Goal: Navigation & Orientation: Find specific page/section

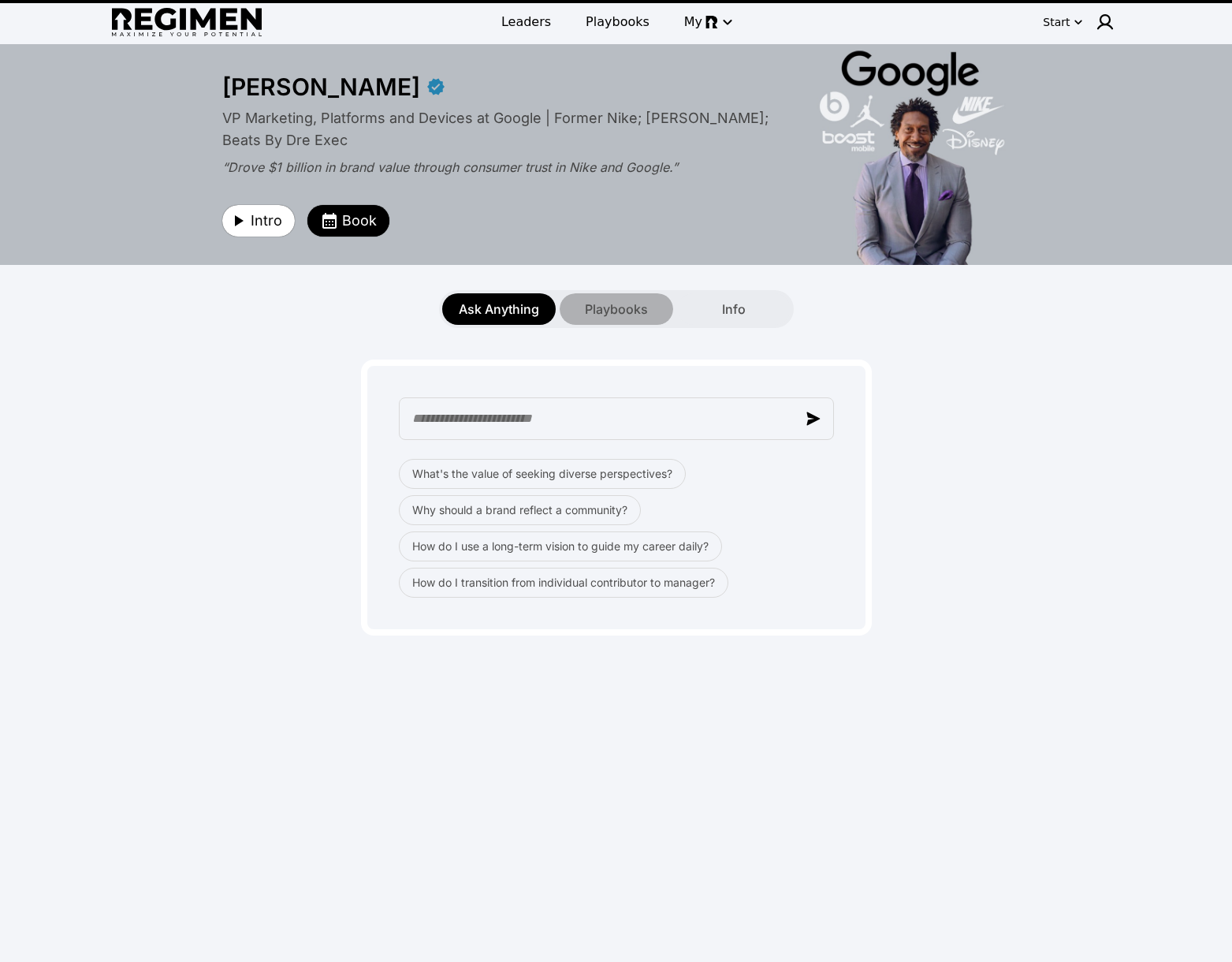
click at [626, 303] on span "Playbooks" at bounding box center [616, 309] width 63 height 19
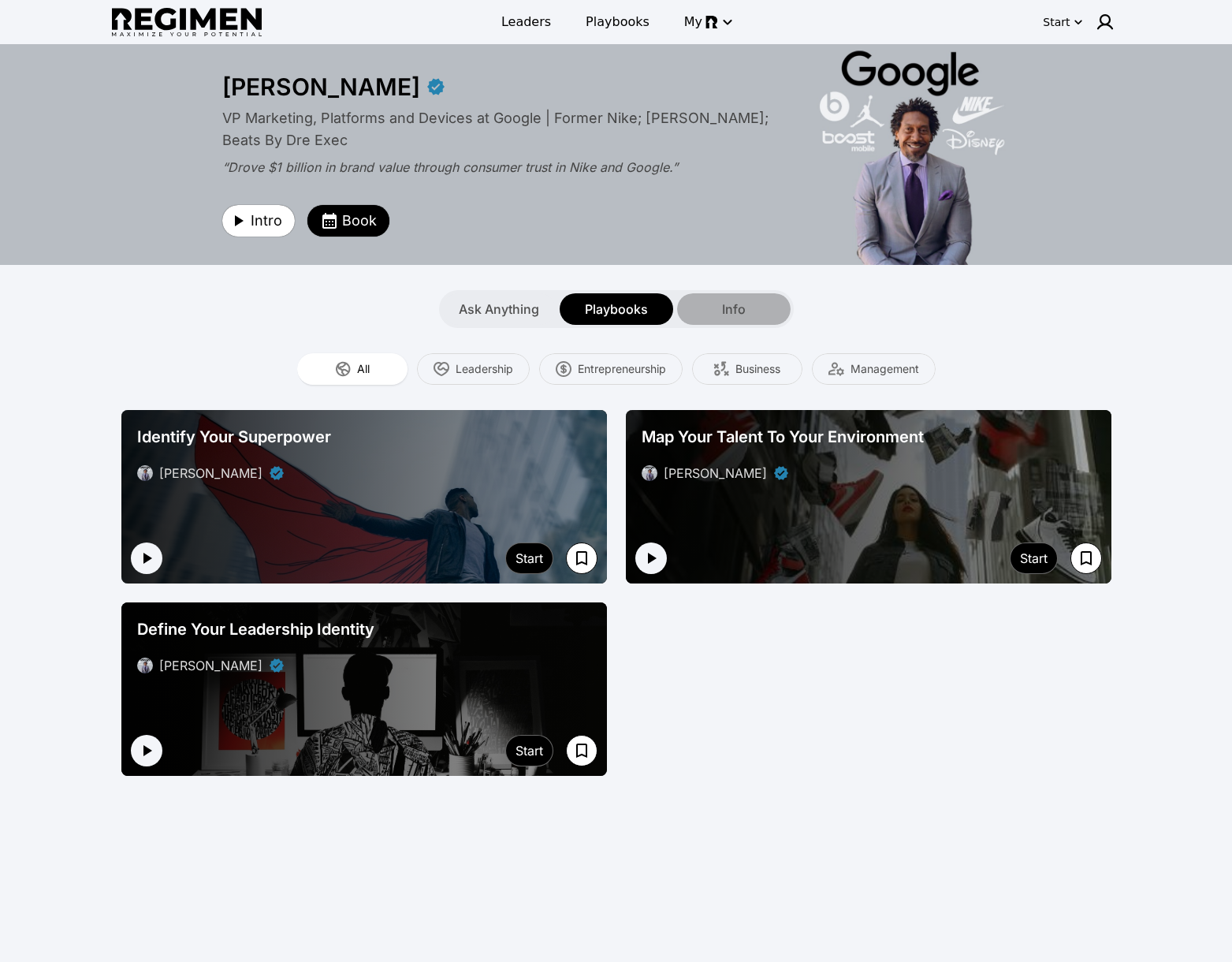
click at [739, 303] on span "Info" at bounding box center [733, 309] width 23 height 19
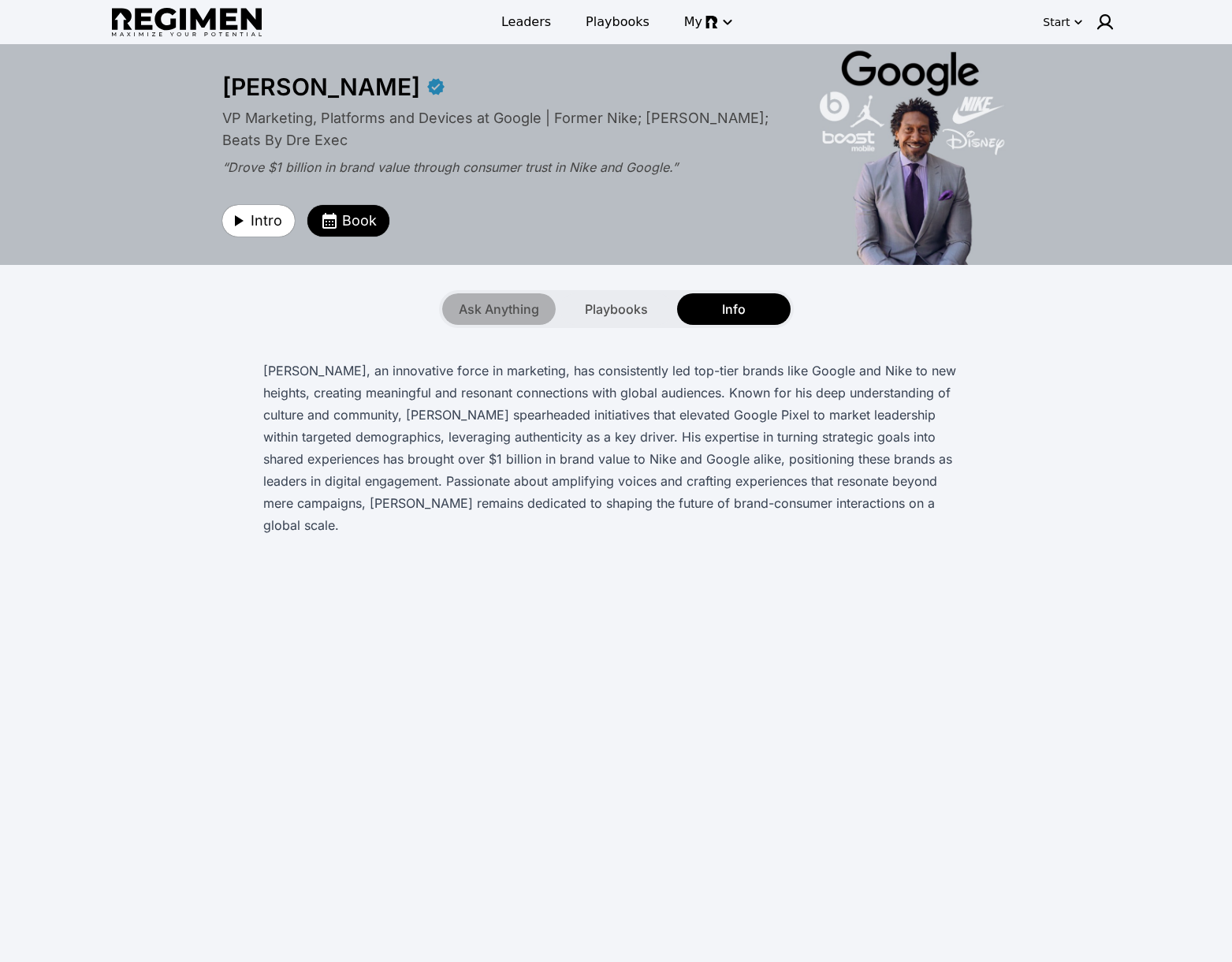
click at [513, 307] on span "Ask Anything" at bounding box center [500, 309] width 81 height 19
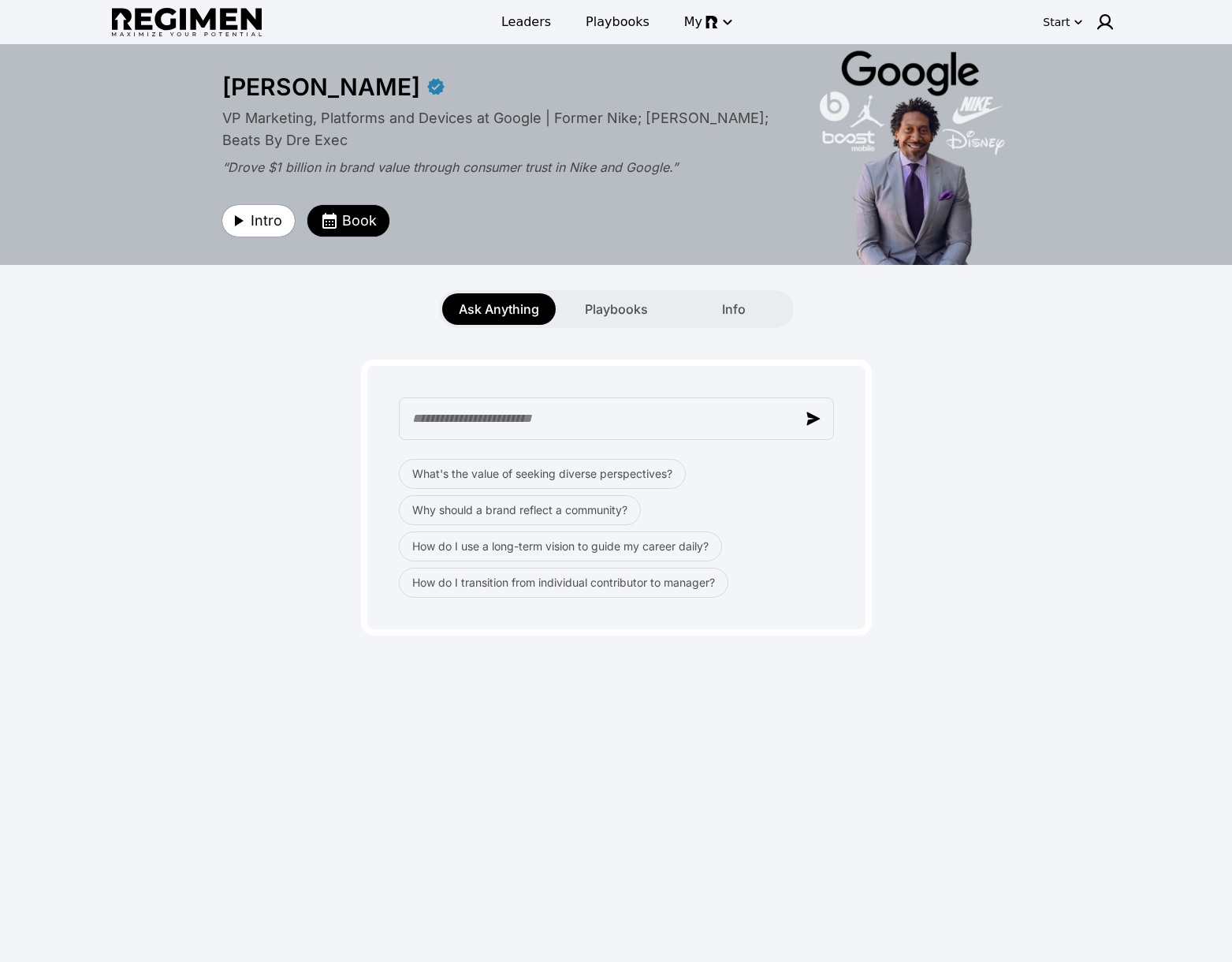
click at [300, 88] on div "[PERSON_NAME]" at bounding box center [321, 86] width 198 height 28
click at [558, 15] on link "Leaders" at bounding box center [526, 22] width 69 height 28
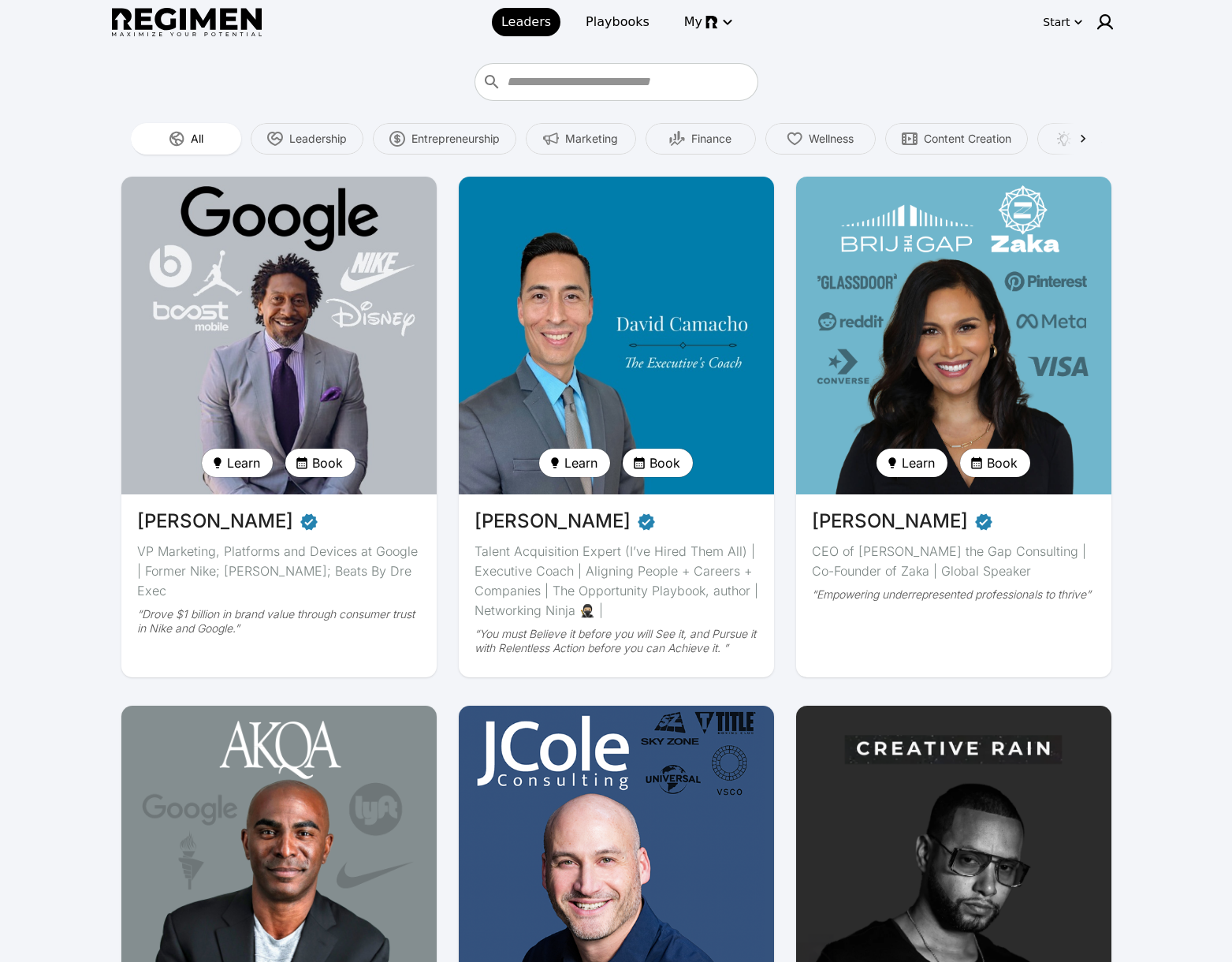
click at [213, 27] on img at bounding box center [187, 22] width 150 height 29
